Goal: Transaction & Acquisition: Purchase product/service

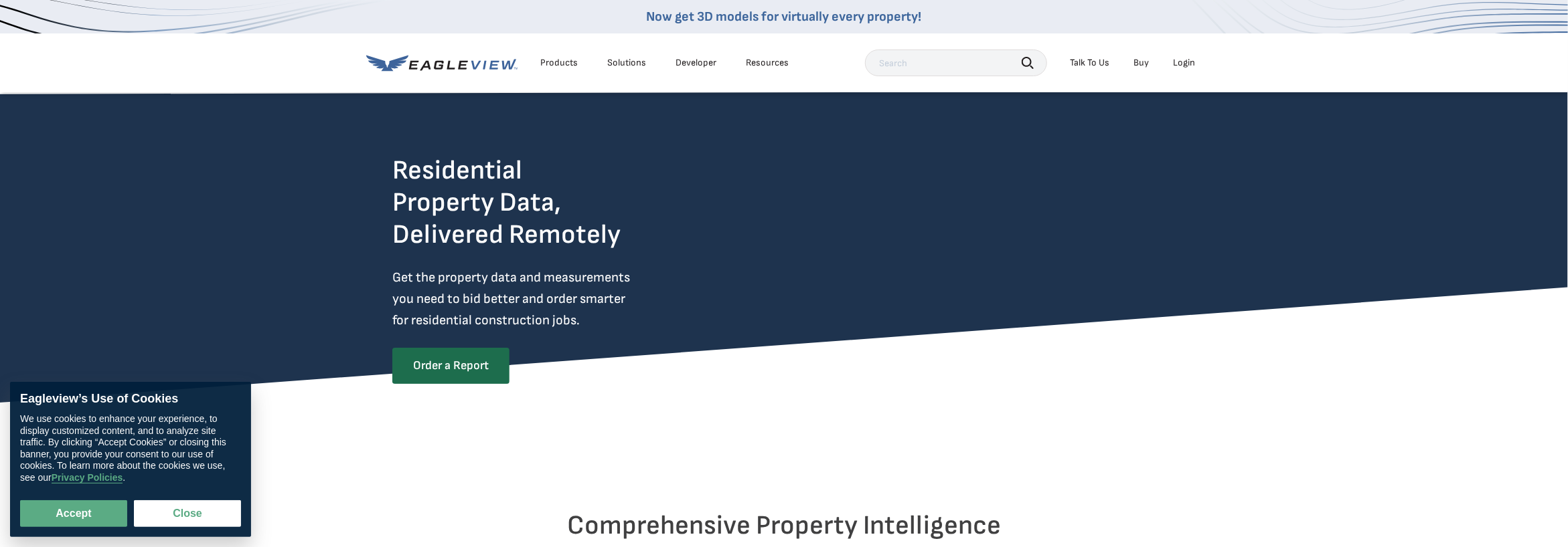
click at [1183, 62] on div "Login" at bounding box center [1184, 62] width 22 height 12
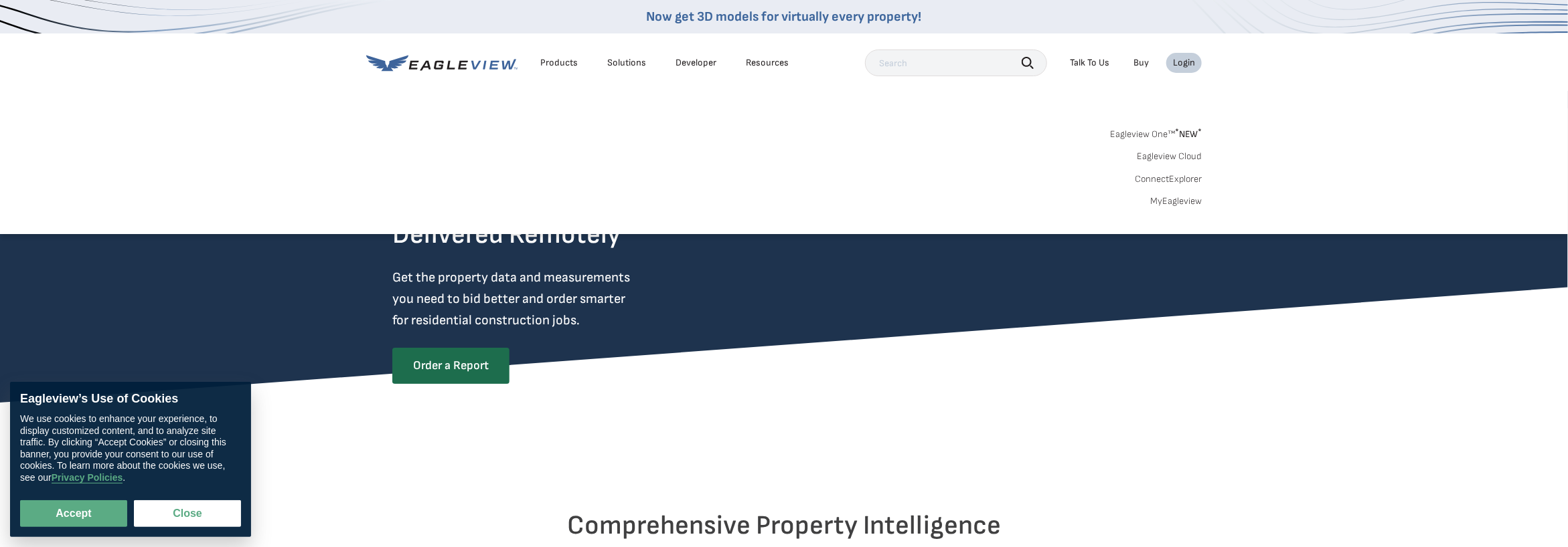
click at [1175, 199] on link "MyEagleview" at bounding box center [1176, 201] width 52 height 12
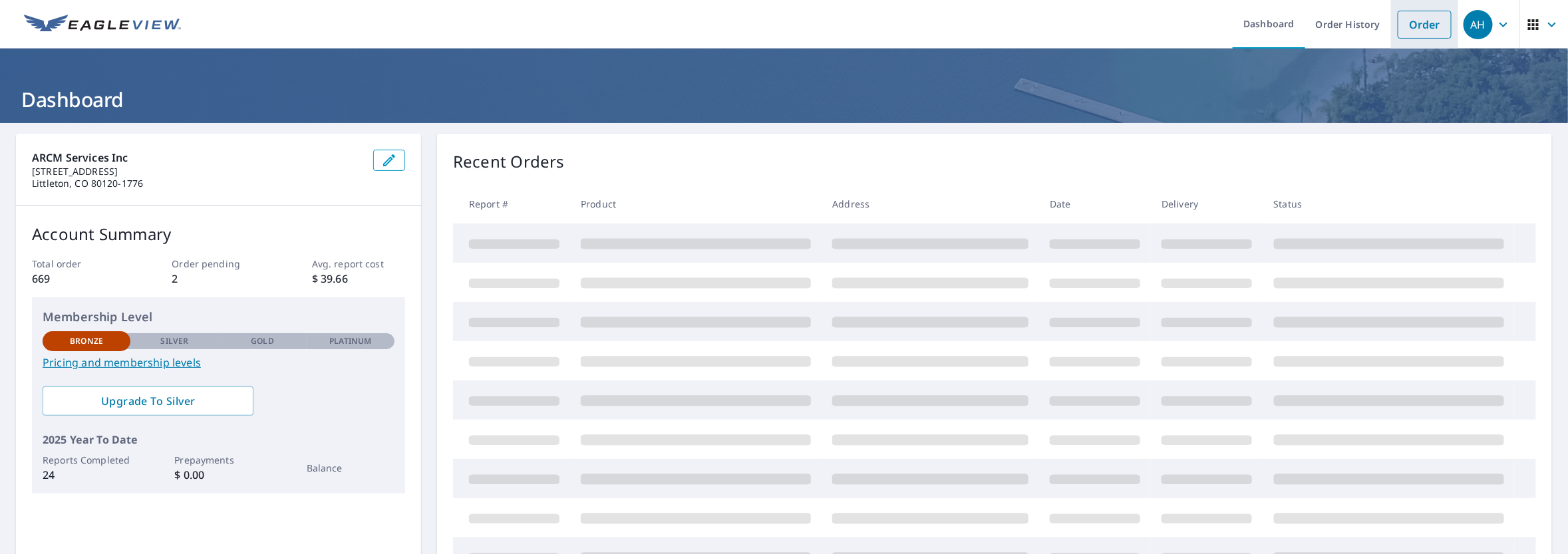
click at [1417, 23] on link "Order" at bounding box center [1425, 25] width 54 height 28
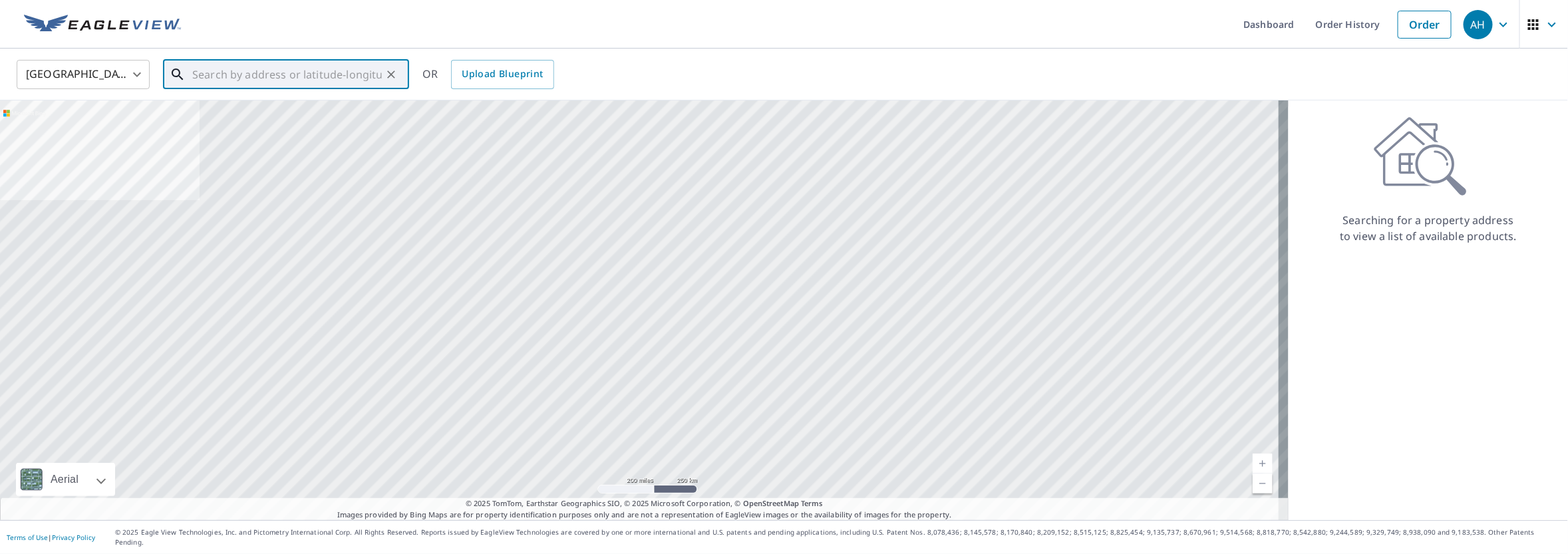
click at [276, 71] on input "text" at bounding box center [287, 74] width 189 height 37
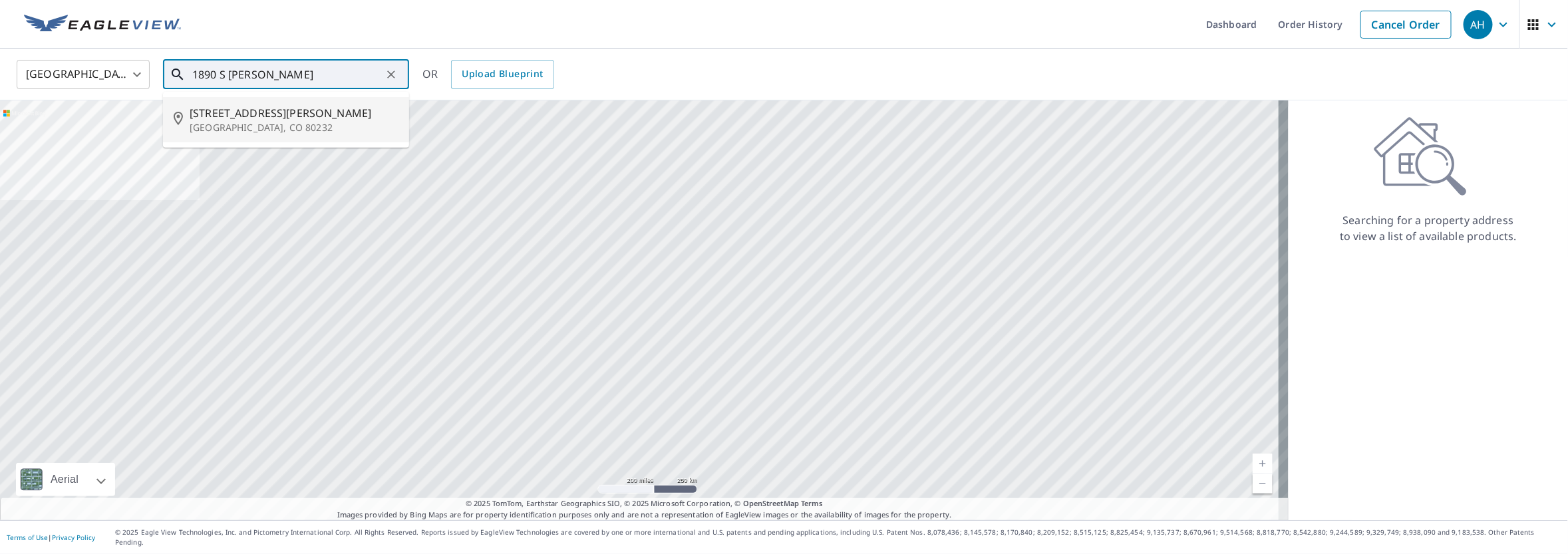
click at [271, 115] on span "[STREET_ADDRESS][PERSON_NAME]" at bounding box center [294, 113] width 209 height 16
type input "[STREET_ADDRESS][PERSON_NAME]"
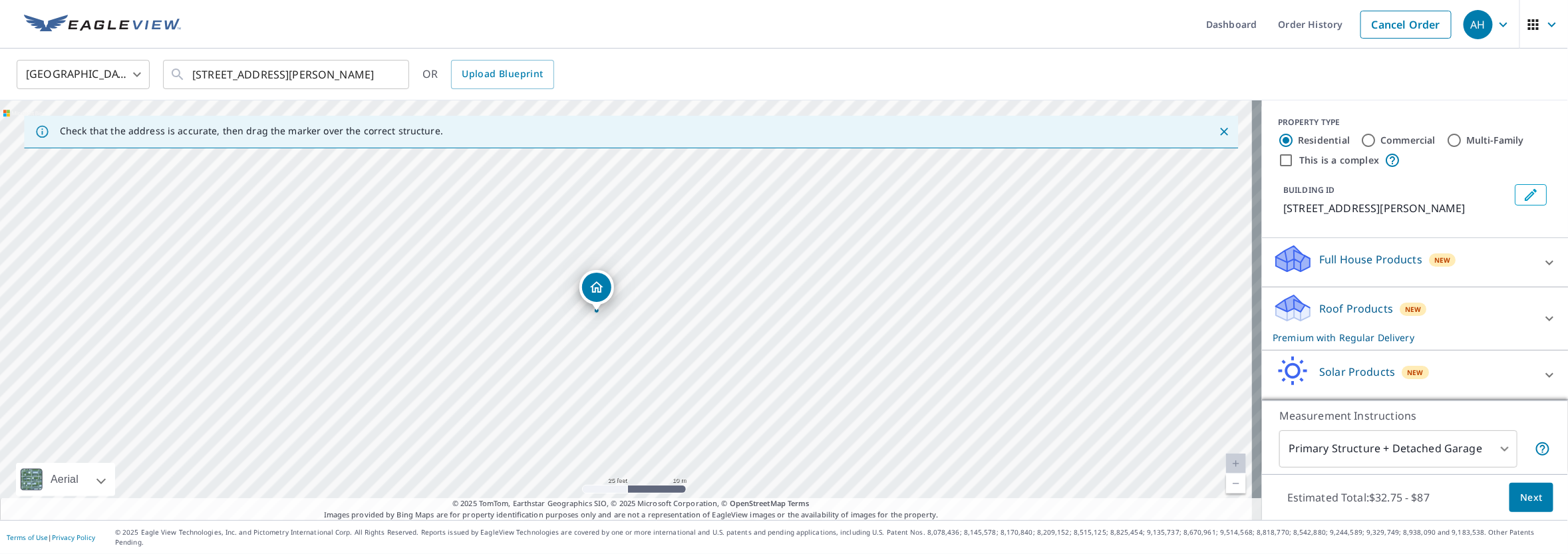
click at [1339, 316] on p "Roof Products" at bounding box center [1355, 308] width 74 height 16
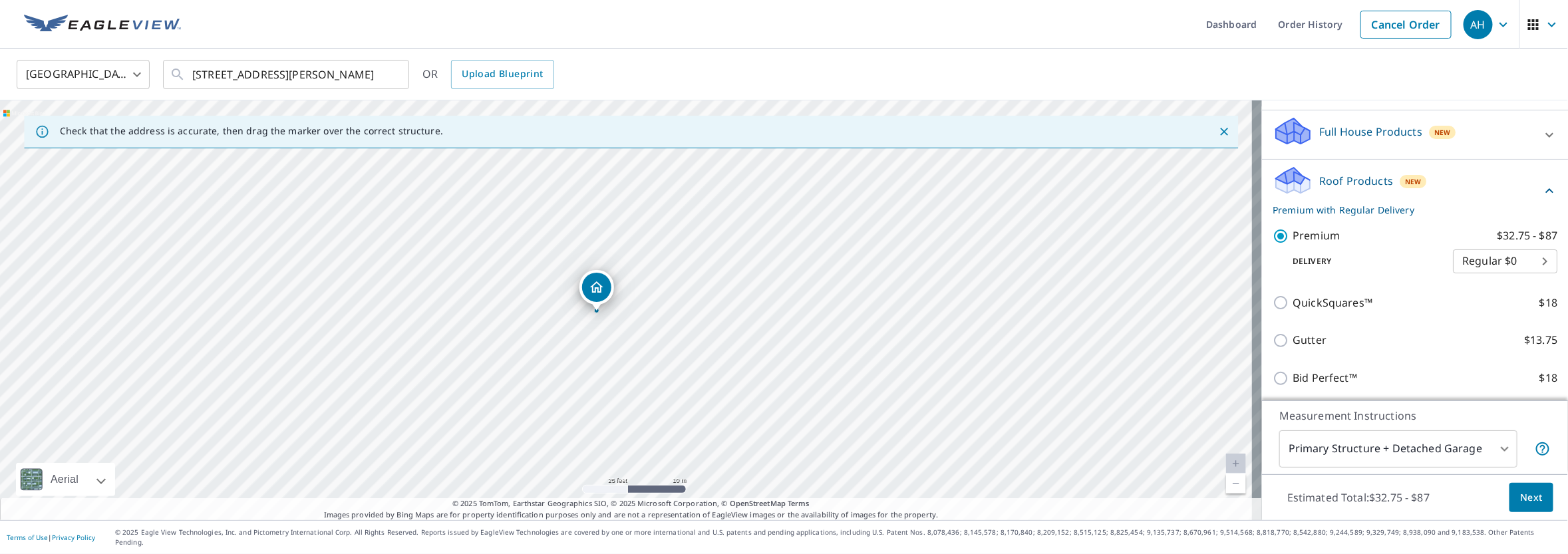
scroll to position [133, 0]
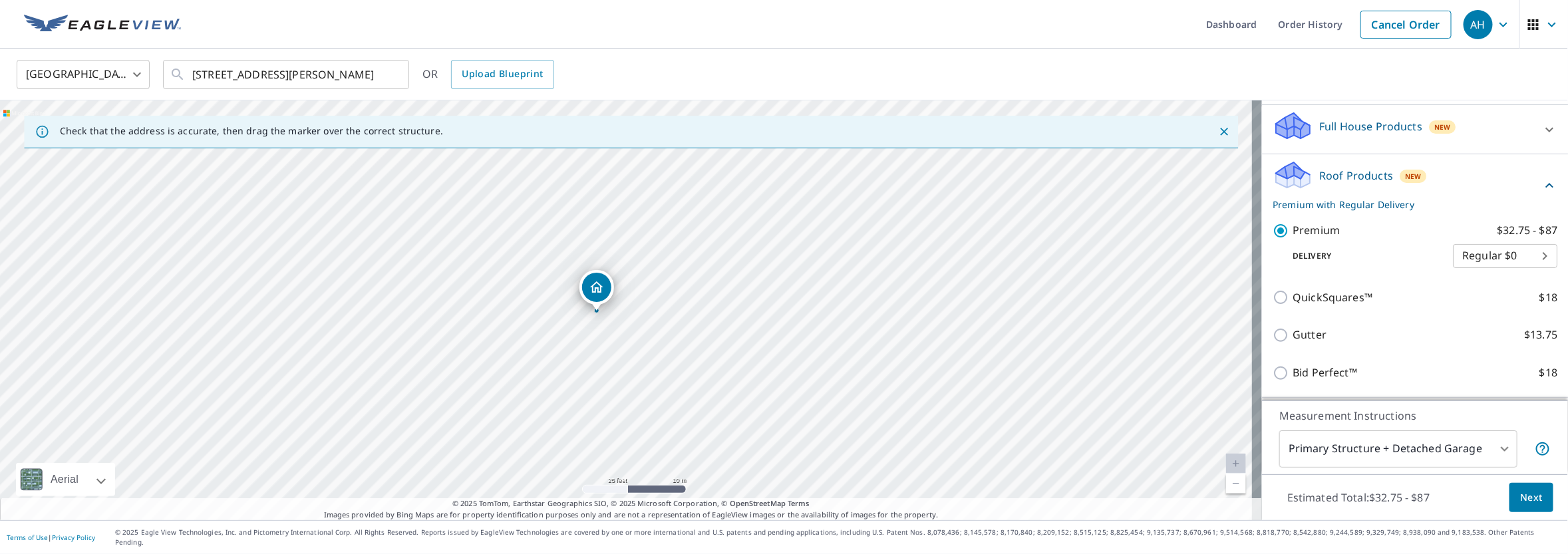
click at [1330, 258] on div "Delivery Regular $0 8 ​" at bounding box center [1414, 254] width 284 height 29
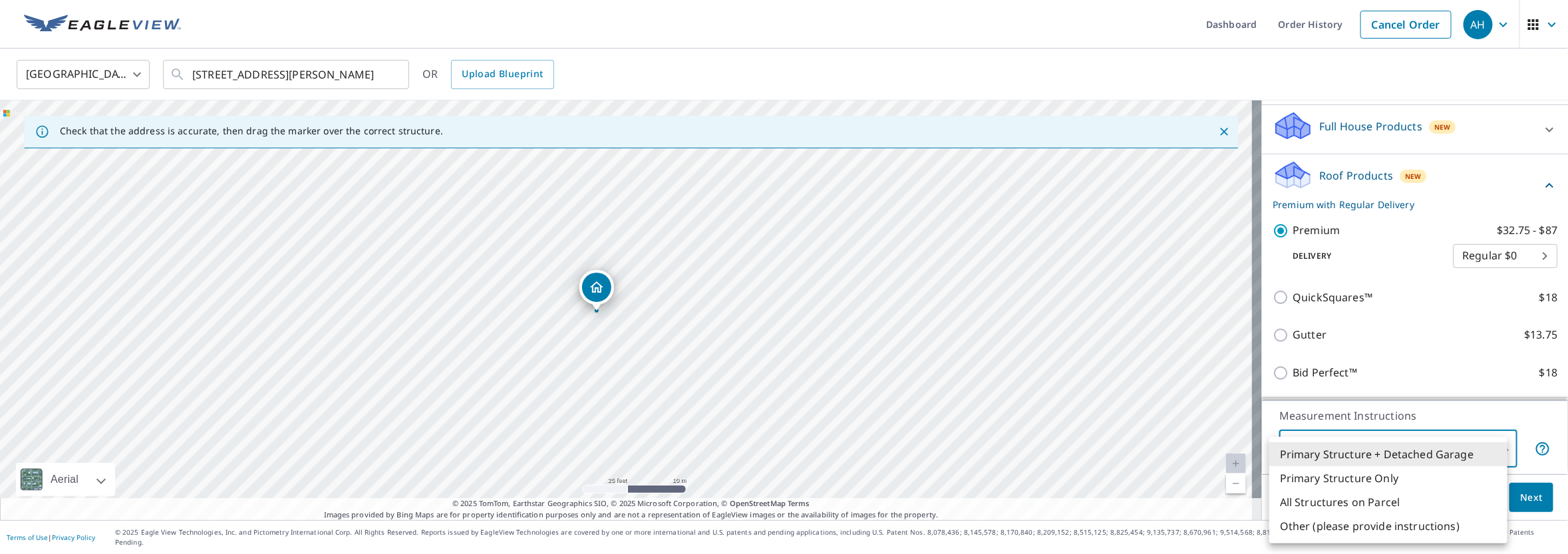
click at [1493, 460] on body "AH AH Dashboard Order History Cancel Order AH [GEOGRAPHIC_DATA] [GEOGRAPHIC_DAT…" at bounding box center [784, 277] width 1568 height 554
click at [1382, 501] on li "All Structures on Parcel" at bounding box center [1388, 502] width 238 height 24
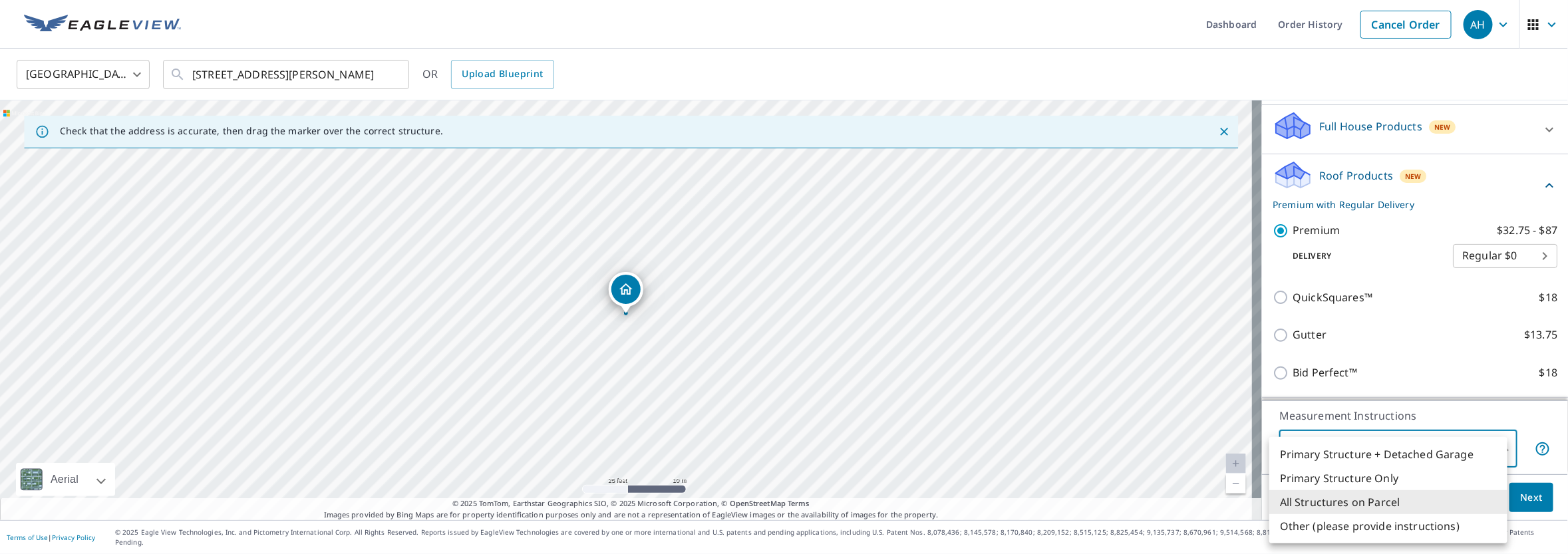
click at [1459, 447] on body "AH AH Dashboard Order History Cancel Order AH [GEOGRAPHIC_DATA] [GEOGRAPHIC_DAT…" at bounding box center [784, 277] width 1568 height 554
click at [1325, 476] on li "Primary Structure Only" at bounding box center [1388, 478] width 238 height 24
type input "2"
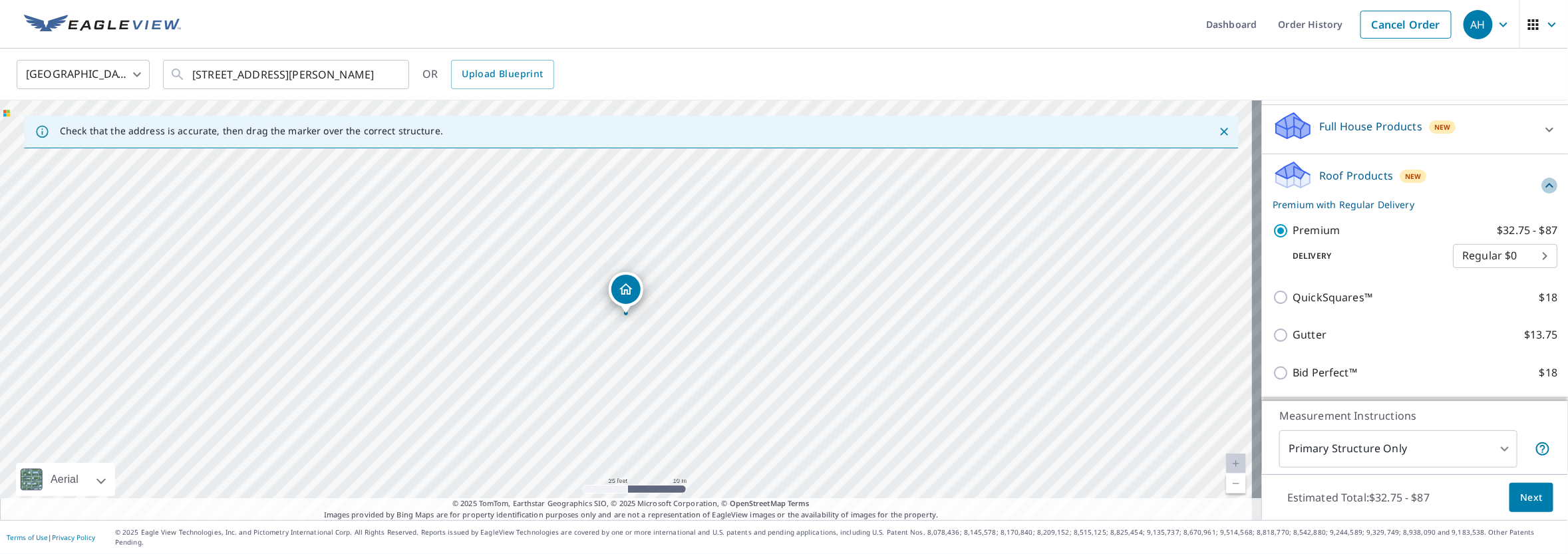
click at [1541, 194] on icon at bounding box center [1549, 186] width 16 height 16
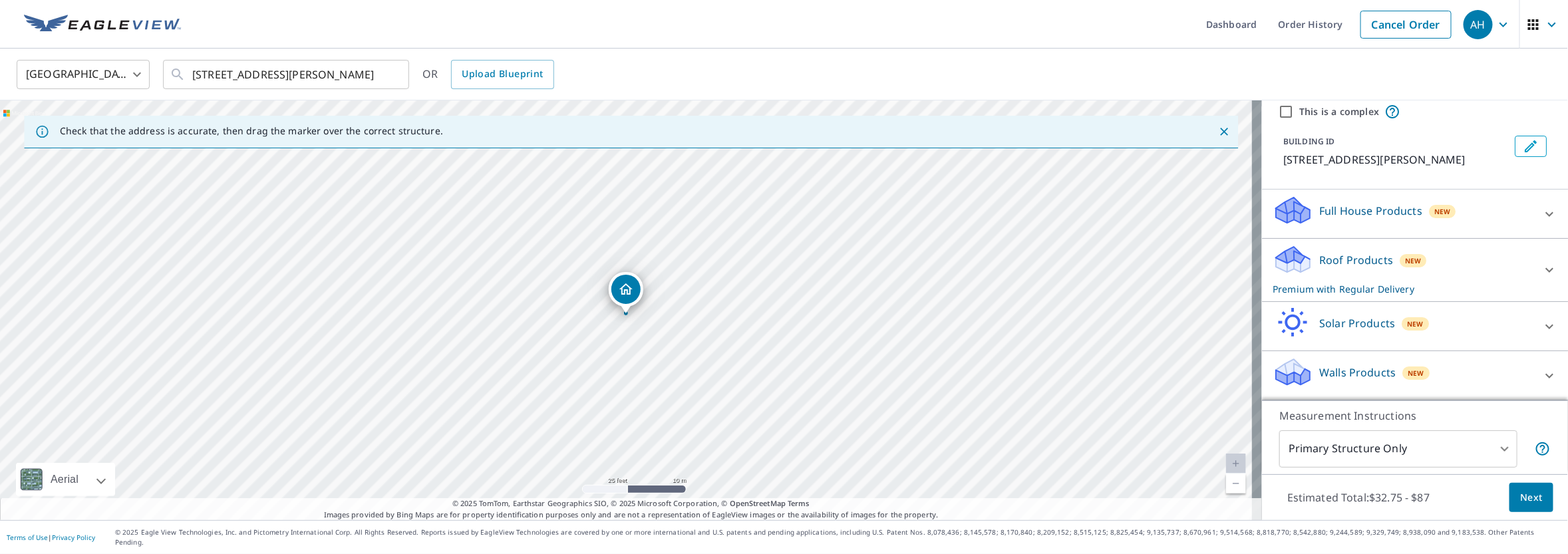
scroll to position [53, 0]
click at [1357, 268] on p "Roof Products" at bounding box center [1355, 260] width 74 height 16
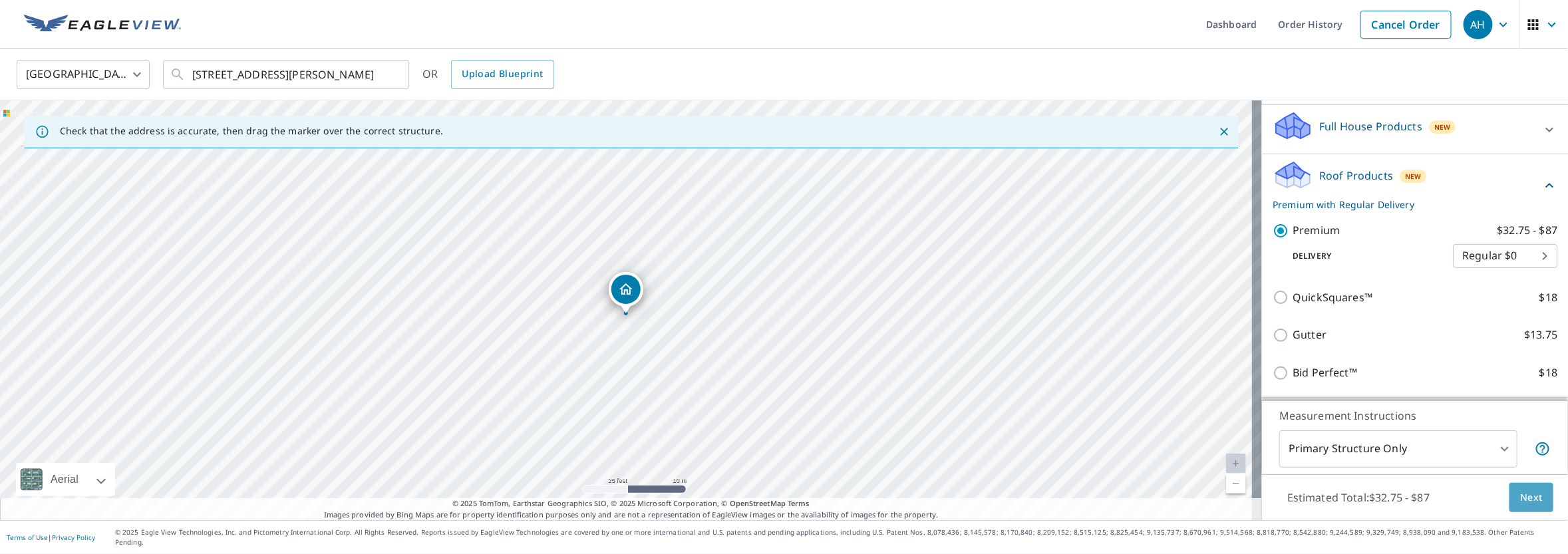
click at [1520, 506] on span "Next" at bounding box center [1531, 498] width 23 height 17
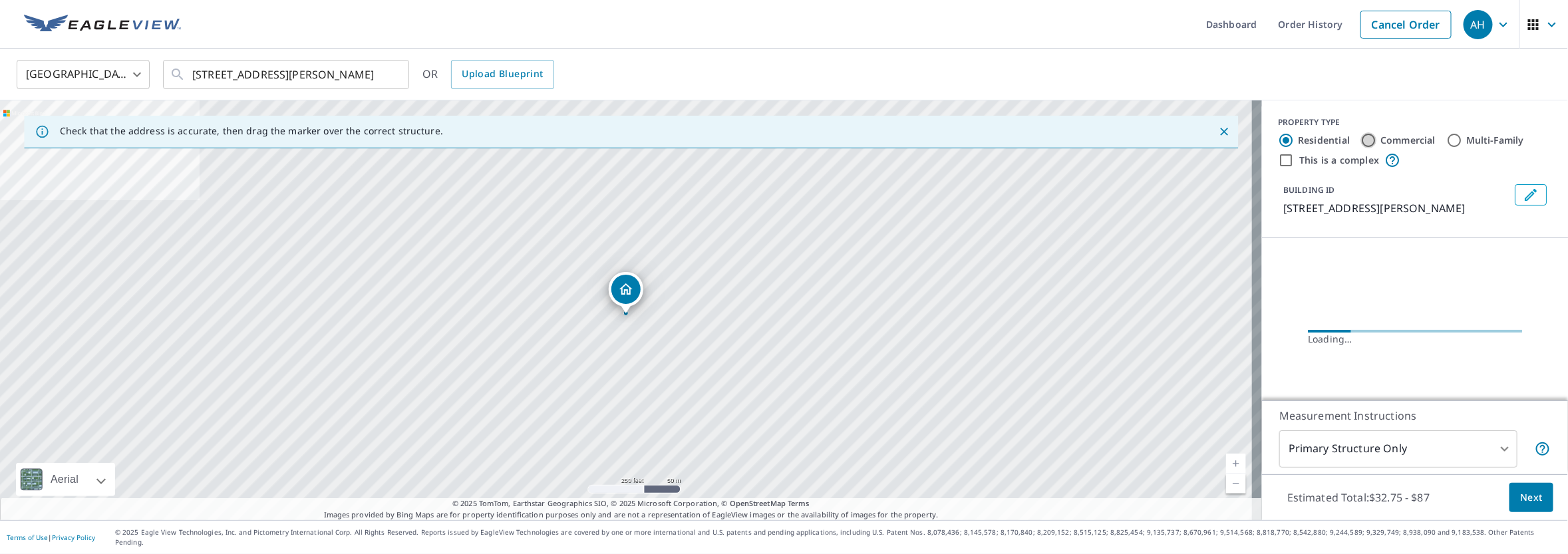
click at [1360, 140] on input "Commercial" at bounding box center [1368, 140] width 16 height 16
radio input "true"
type input "4"
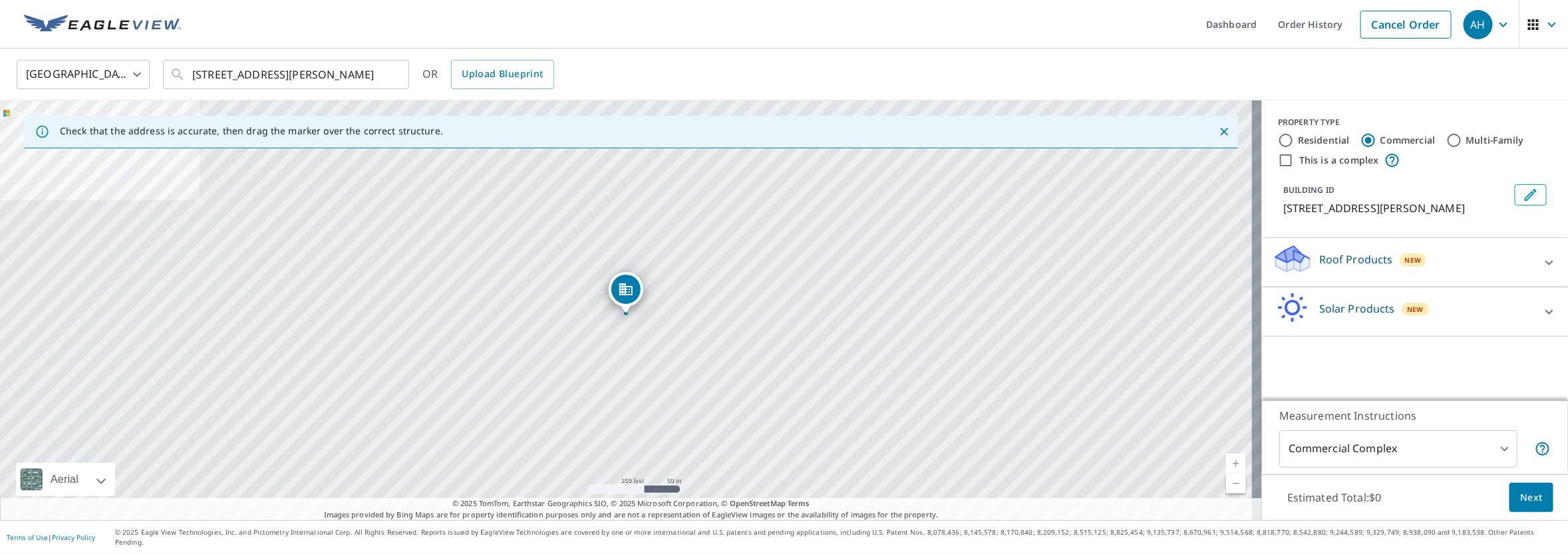
click at [1339, 267] on p "Roof Products" at bounding box center [1355, 259] width 74 height 16
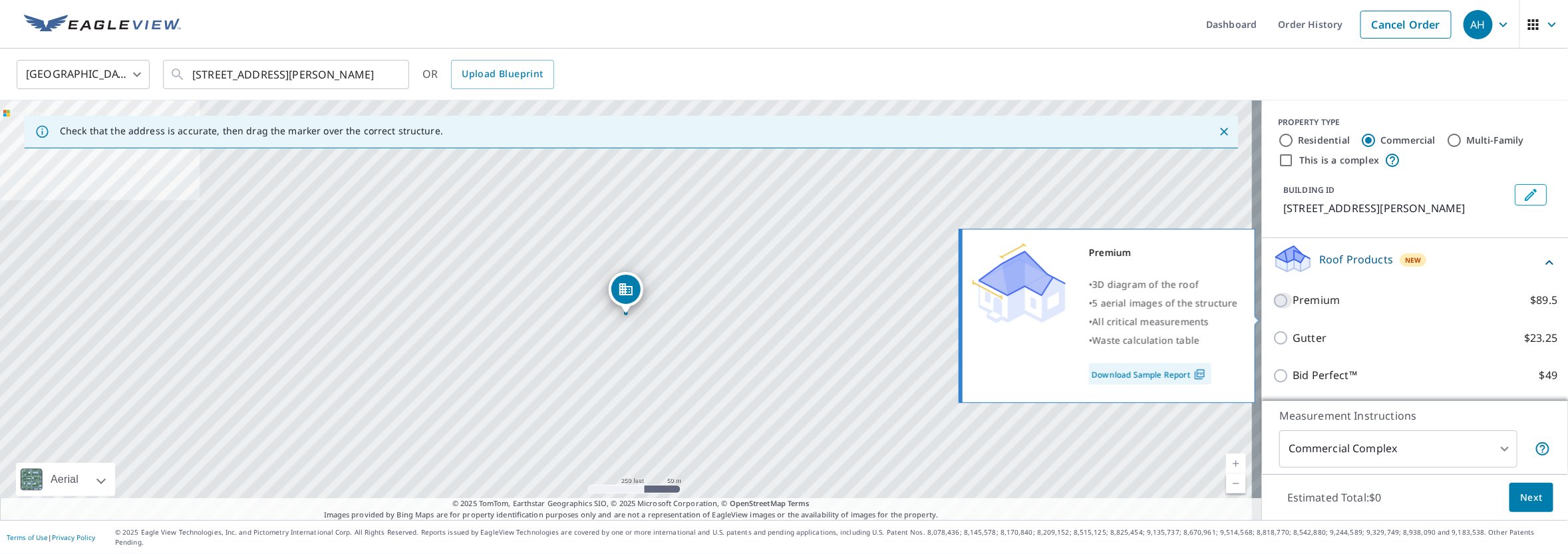
click at [1273, 308] on input "Premium $89.5" at bounding box center [1282, 300] width 20 height 16
checkbox input "true"
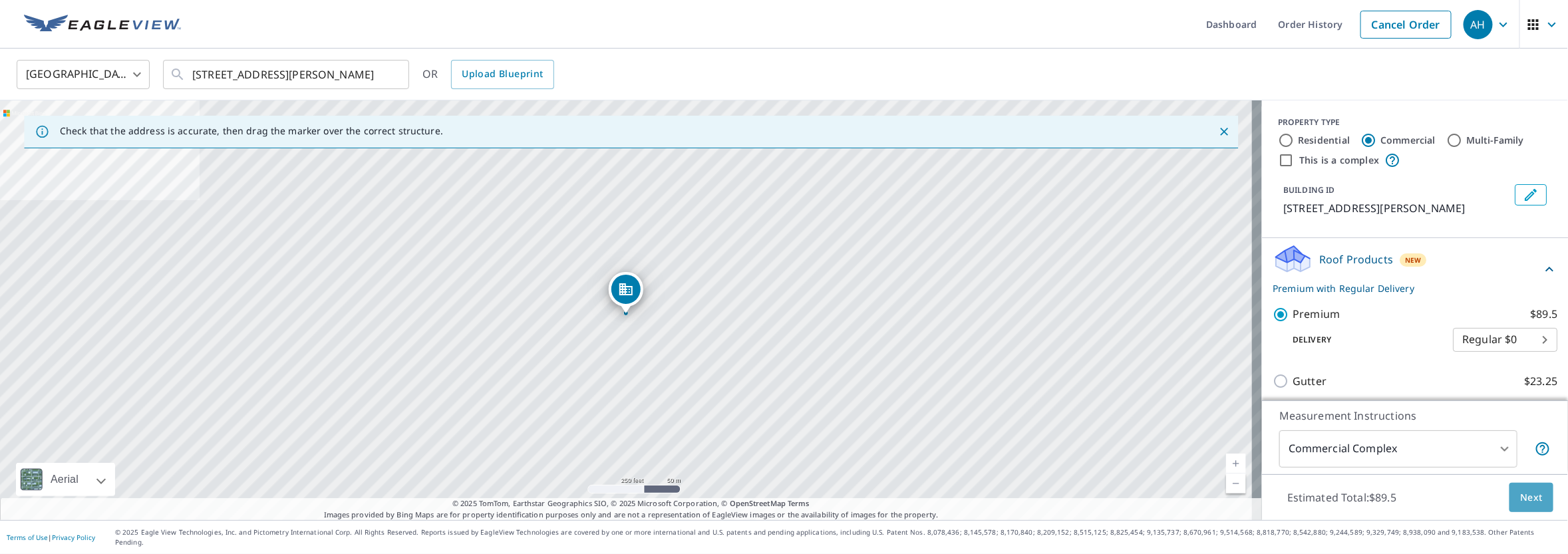
click at [1529, 506] on span "Next" at bounding box center [1531, 498] width 23 height 17
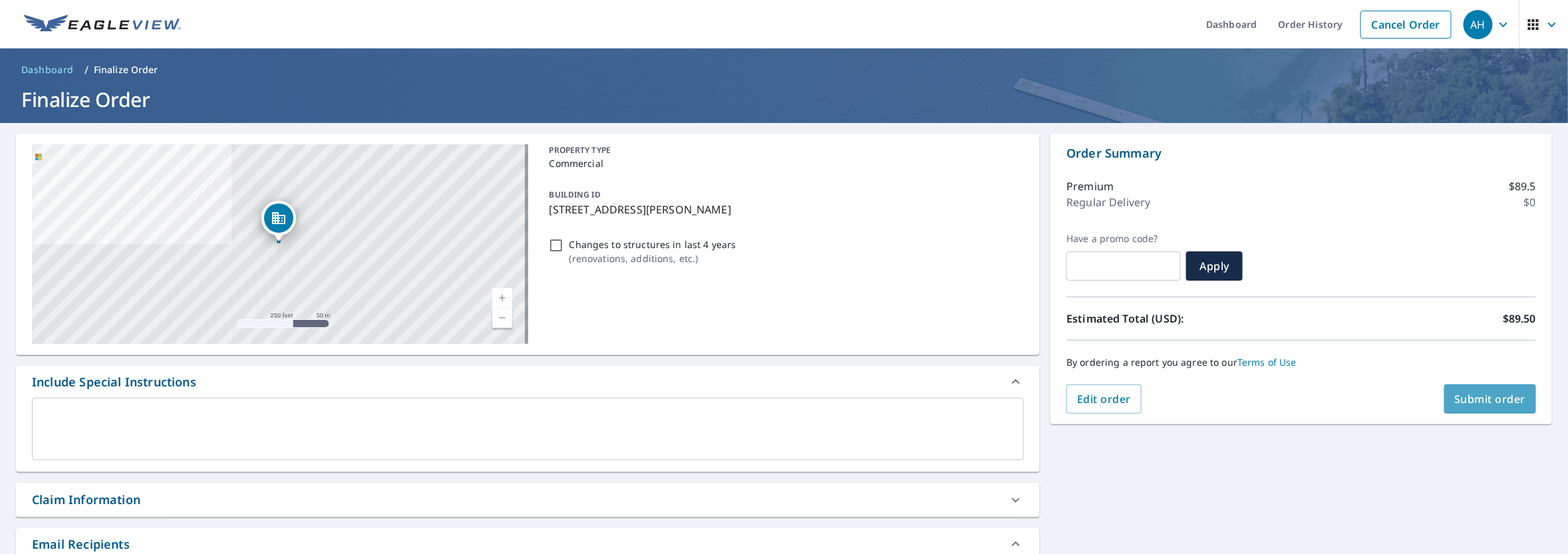
click at [1498, 400] on span "Submit order" at bounding box center [1490, 399] width 71 height 15
checkbox input "true"
